Goal: Task Accomplishment & Management: Use online tool/utility

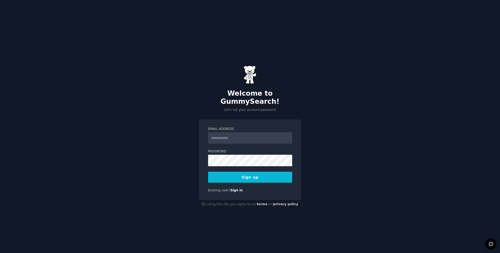
click at [233, 135] on input "Email Address" at bounding box center [250, 137] width 84 height 11
type input "**********"
click at [249, 176] on button "Sign up" at bounding box center [250, 177] width 84 height 11
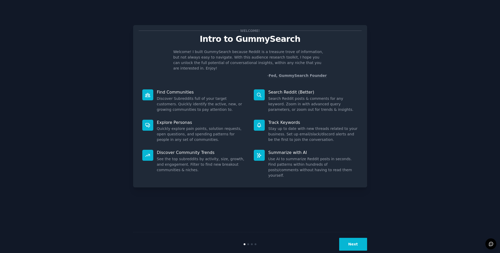
click at [398, 71] on div "Welcome! Intro to GummySearch Welcome! I built GummySearch because Reddit is a …" at bounding box center [250, 137] width 486 height 238
click at [356, 247] on button "Next" at bounding box center [353, 244] width 28 height 13
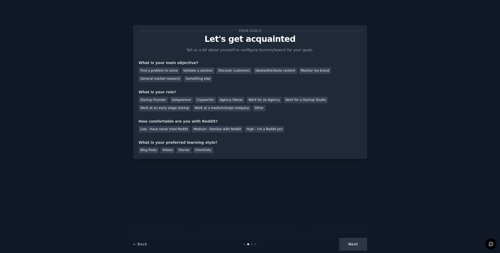
click at [355, 241] on div "Next" at bounding box center [328, 244] width 78 height 13
click at [355, 242] on div "Next" at bounding box center [328, 244] width 78 height 13
click at [225, 73] on div "Discover customers" at bounding box center [234, 70] width 35 height 7
click at [232, 100] on div "Agency Owner" at bounding box center [231, 100] width 27 height 7
click at [217, 131] on div "Medium - Familiar with Reddit" at bounding box center [217, 129] width 51 height 7
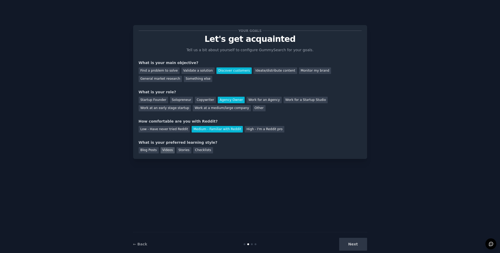
drag, startPoint x: 164, startPoint y: 149, endPoint x: 168, endPoint y: 149, distance: 4.2
click at [165, 149] on div "Videos" at bounding box center [168, 150] width 14 height 7
click at [355, 247] on button "Next" at bounding box center [353, 244] width 28 height 13
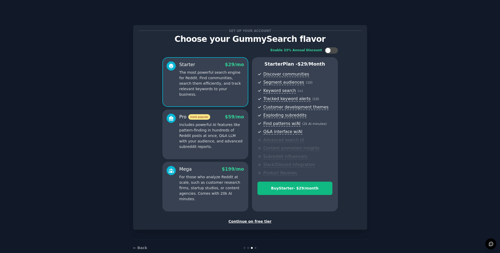
click at [249, 223] on div "Continue on free tier" at bounding box center [250, 221] width 223 height 5
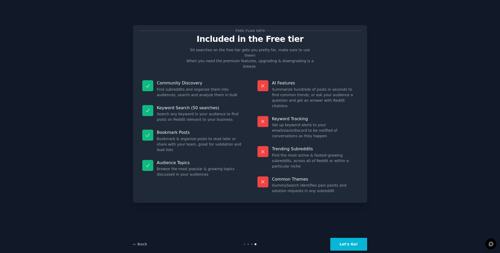
click at [346, 249] on button "Let's Go!" at bounding box center [349, 244] width 37 height 13
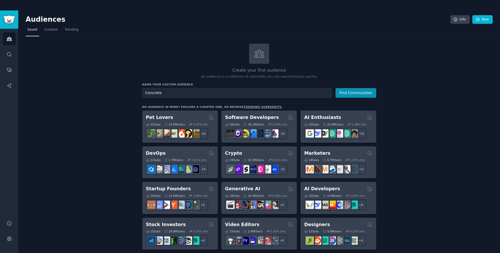
type input "Concrete"
click at [355, 92] on button "Find Communities" at bounding box center [356, 93] width 41 height 10
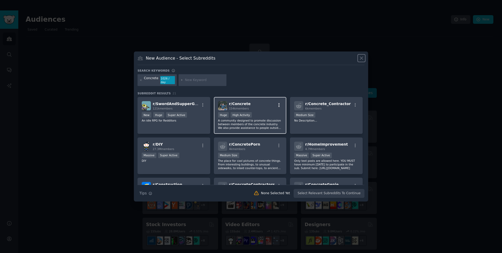
click at [280, 103] on icon "button" at bounding box center [279, 105] width 5 height 5
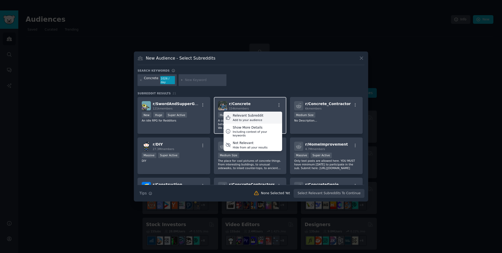
click at [244, 113] on div "Relevant Subreddit" at bounding box center [248, 115] width 31 height 5
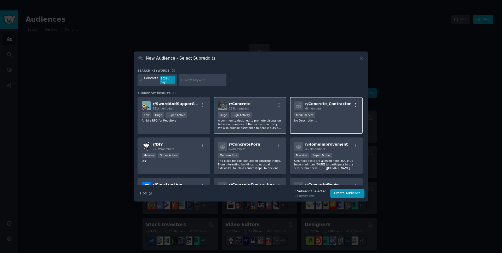
click at [355, 103] on icon "button" at bounding box center [355, 105] width 5 height 5
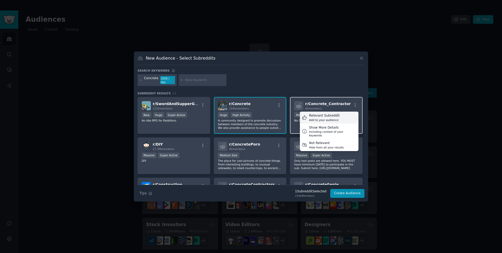
click at [329, 114] on div "Relevant Subreddit" at bounding box center [324, 115] width 31 height 5
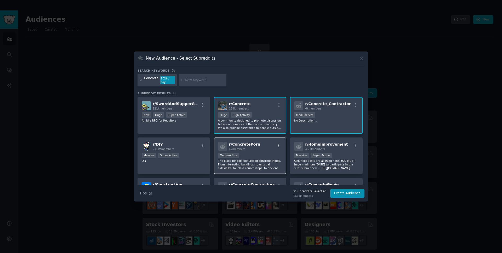
click at [278, 143] on icon "button" at bounding box center [279, 145] width 5 height 5
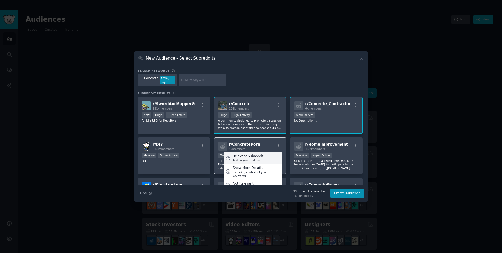
click at [244, 155] on div "Relevant Subreddit" at bounding box center [248, 156] width 31 height 5
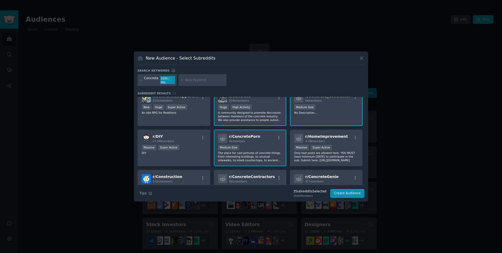
scroll to position [13, 0]
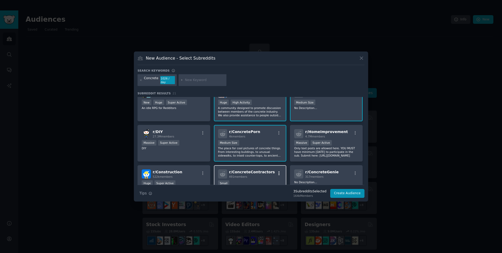
click at [277, 172] on icon "button" at bounding box center [279, 173] width 5 height 5
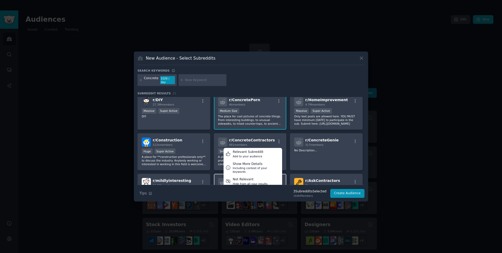
scroll to position [67, 0]
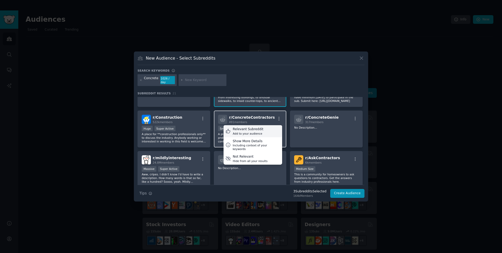
click at [239, 132] on div "Add to your audience" at bounding box center [248, 134] width 31 height 4
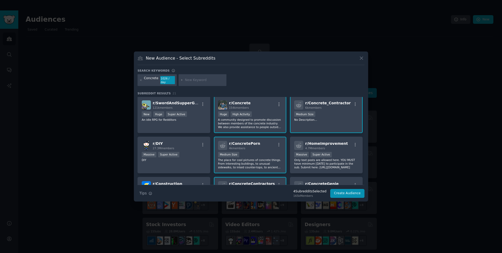
scroll to position [0, 0]
click at [344, 191] on button "Create Audience" at bounding box center [347, 193] width 34 height 9
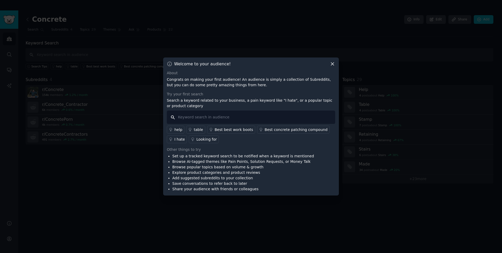
click at [216, 117] on input "text" at bounding box center [251, 117] width 168 height 13
type input "advice"
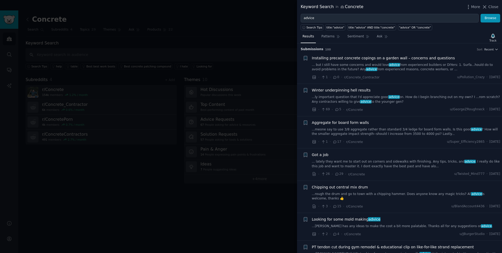
drag, startPoint x: 256, startPoint y: 218, endPoint x: 307, endPoint y: 168, distance: 72.3
click at [256, 218] on div at bounding box center [251, 126] width 502 height 253
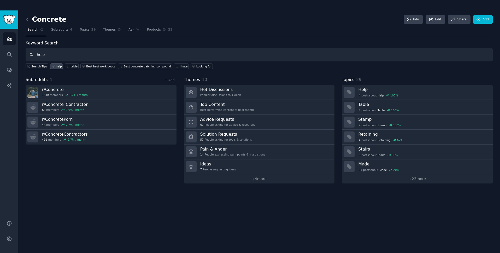
type input "help"
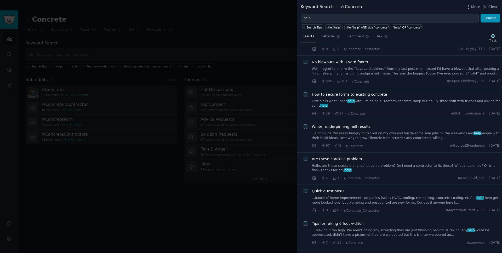
scroll to position [28, 0]
